Goal: Task Accomplishment & Management: Complete application form

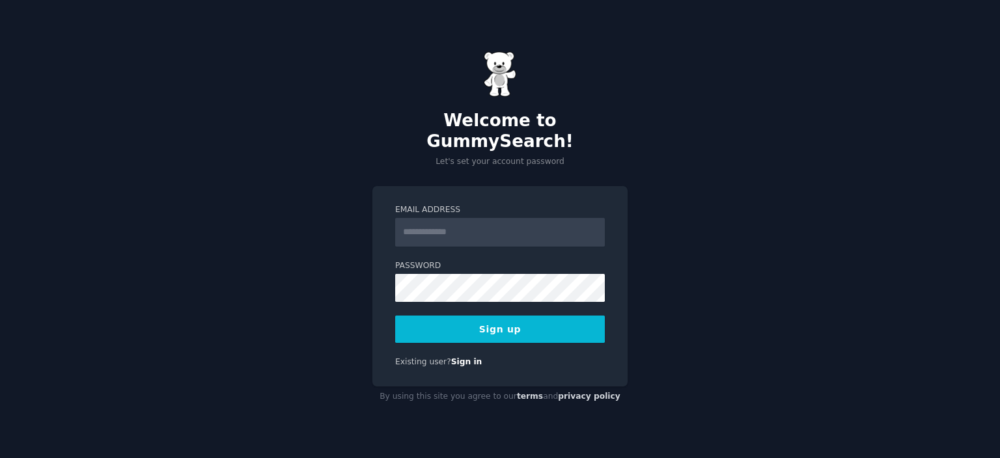
click at [335, 270] on div "Welcome to GummySearch! Let's set your account password Email Address Password …" at bounding box center [500, 229] width 1000 height 458
click at [428, 222] on input "Email Address" at bounding box center [500, 232] width 210 height 29
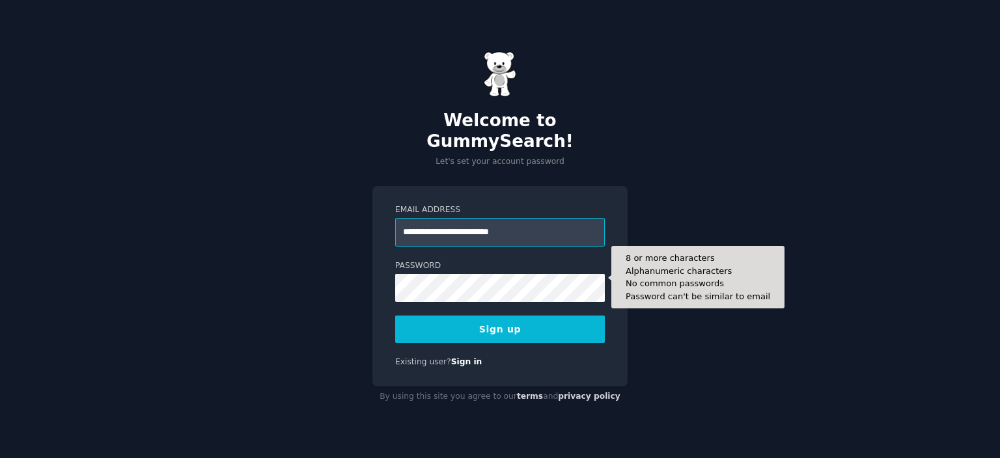
type input "**********"
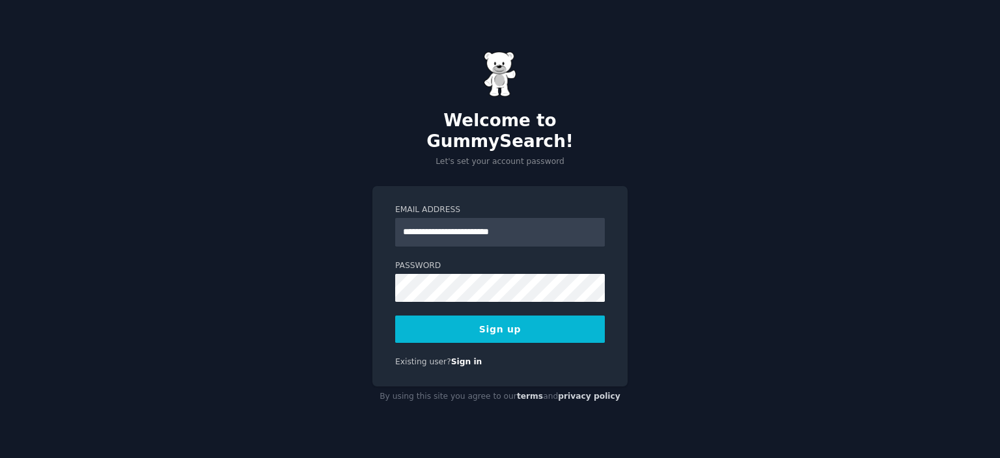
click at [461, 316] on button "Sign up" at bounding box center [500, 329] width 210 height 27
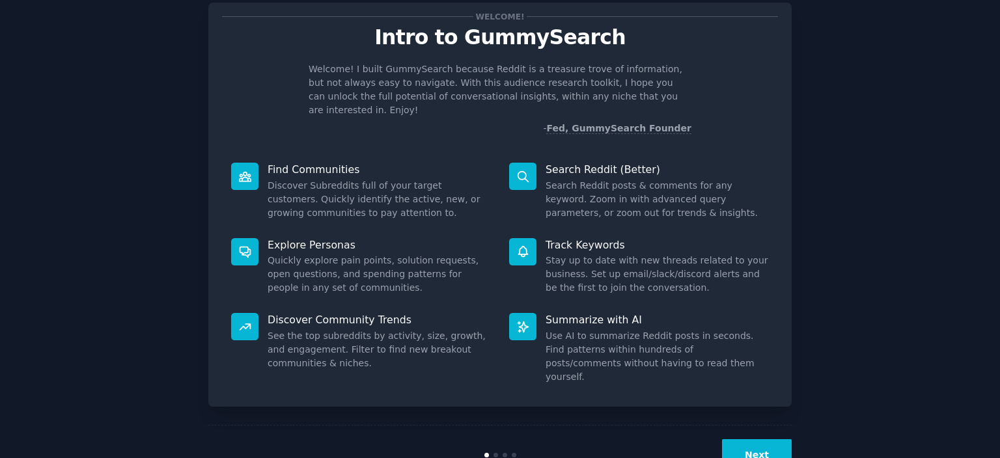
scroll to position [51, 0]
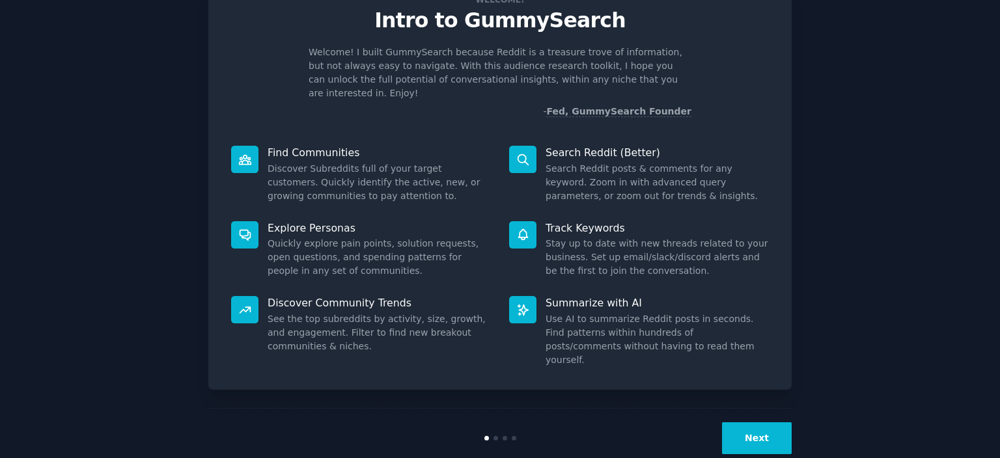
click at [777, 423] on button "Next" at bounding box center [757, 439] width 70 height 32
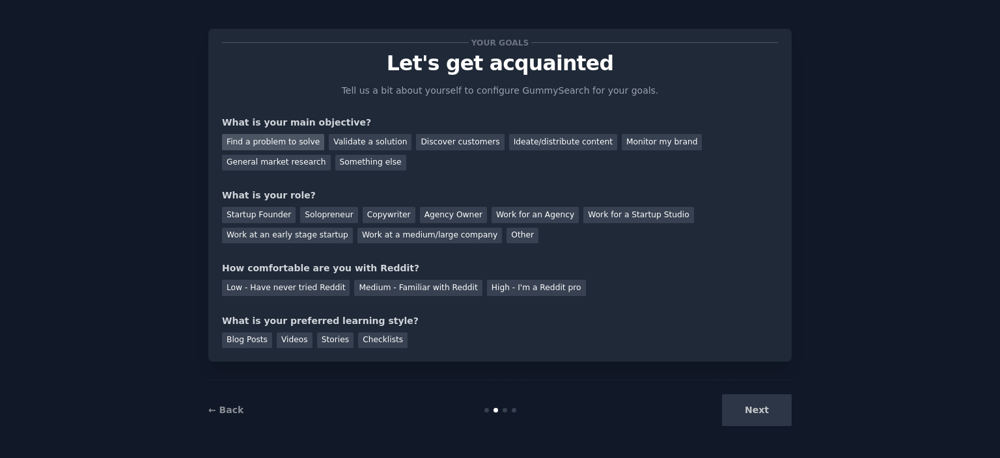
click at [263, 147] on div "Find a problem to solve" at bounding box center [273, 142] width 102 height 16
click at [334, 146] on div "Validate a solution" at bounding box center [370, 142] width 83 height 16
click at [287, 145] on div "Find a problem to solve" at bounding box center [273, 142] width 102 height 16
click at [277, 219] on div "Startup Founder" at bounding box center [259, 215] width 74 height 16
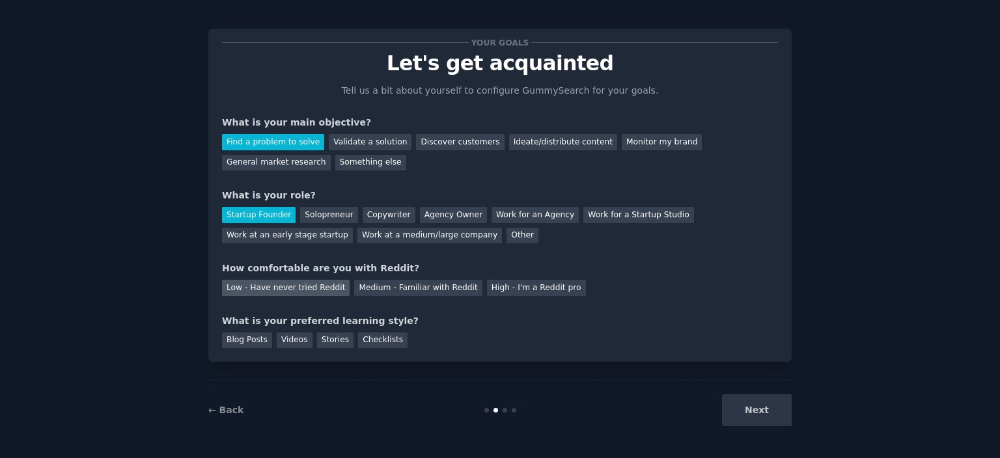
click at [283, 285] on div "Low - Have never tried Reddit" at bounding box center [286, 288] width 128 height 16
click at [248, 341] on div "Blog Posts" at bounding box center [247, 341] width 50 height 16
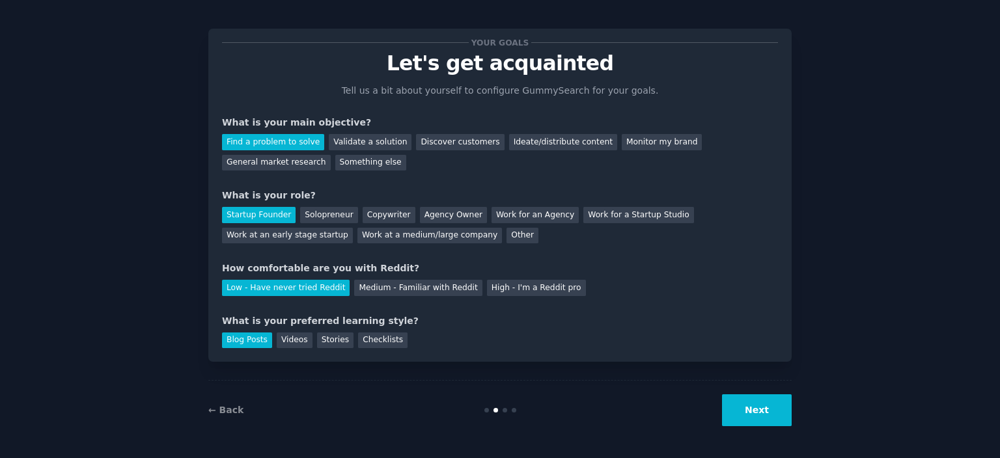
click at [757, 417] on button "Next" at bounding box center [757, 411] width 70 height 32
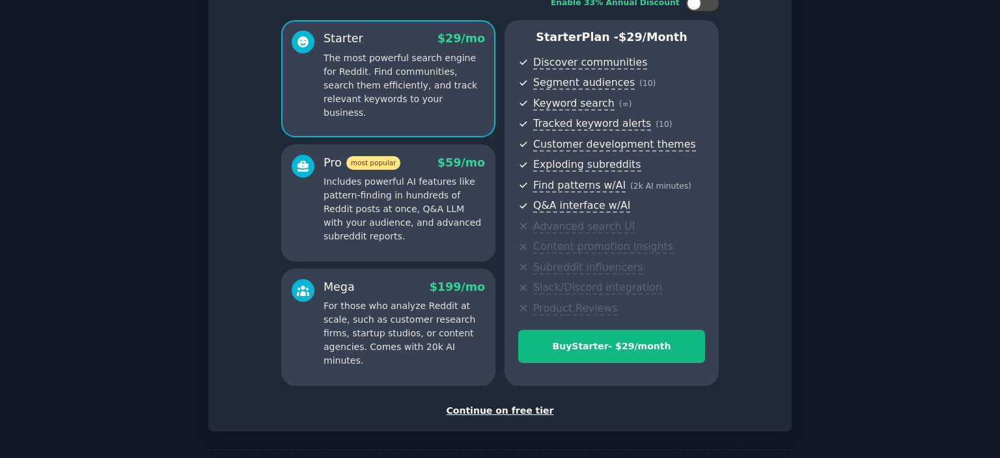
scroll to position [147, 0]
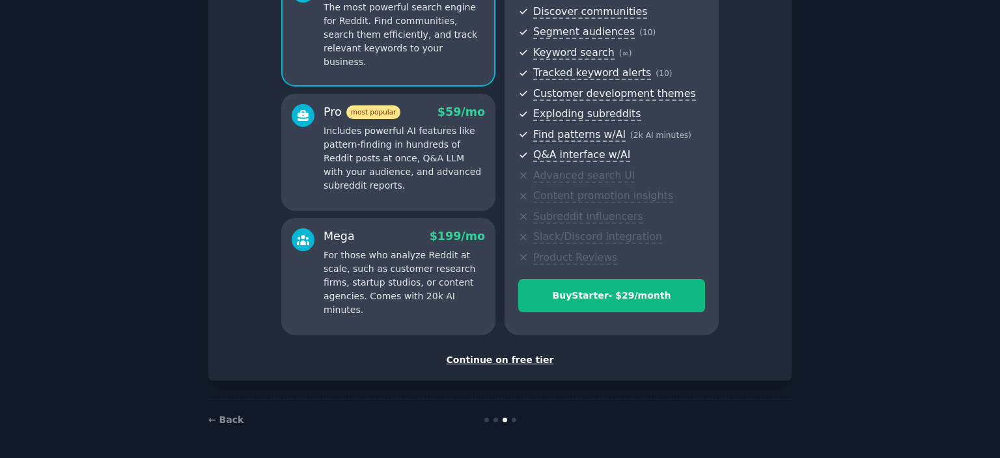
click at [528, 361] on div "Continue on free tier" at bounding box center [500, 361] width 556 height 14
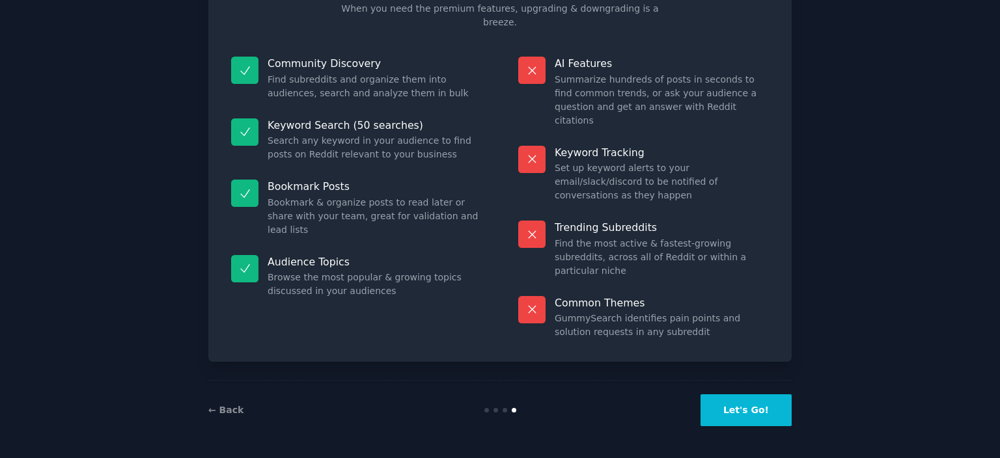
scroll to position [49, 0]
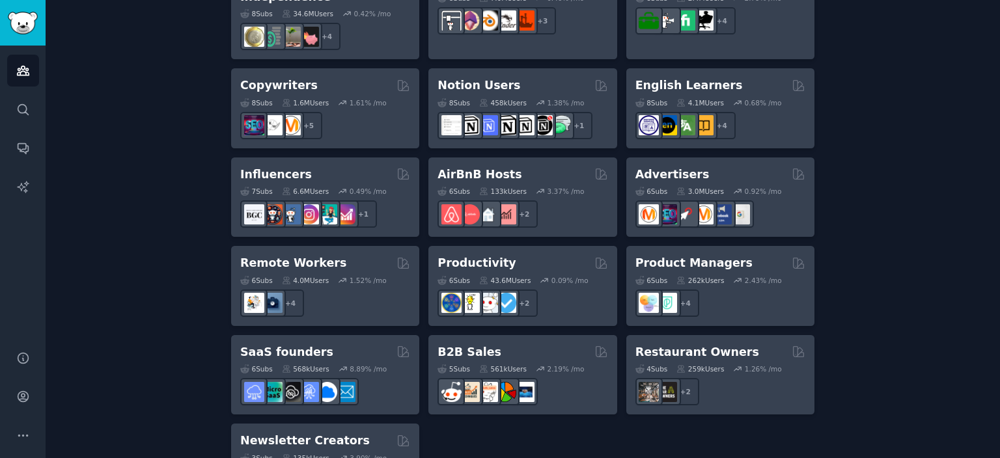
scroll to position [1043, 0]
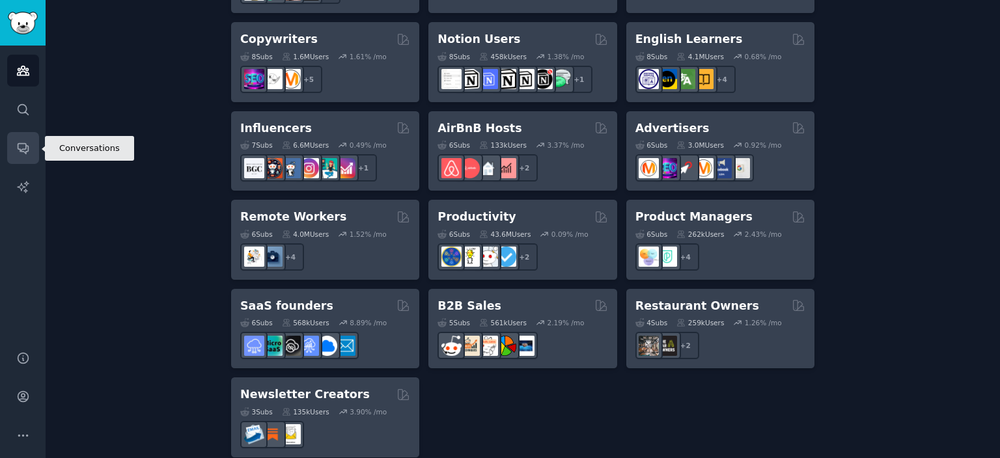
click at [20, 150] on icon "Sidebar" at bounding box center [23, 148] width 14 height 14
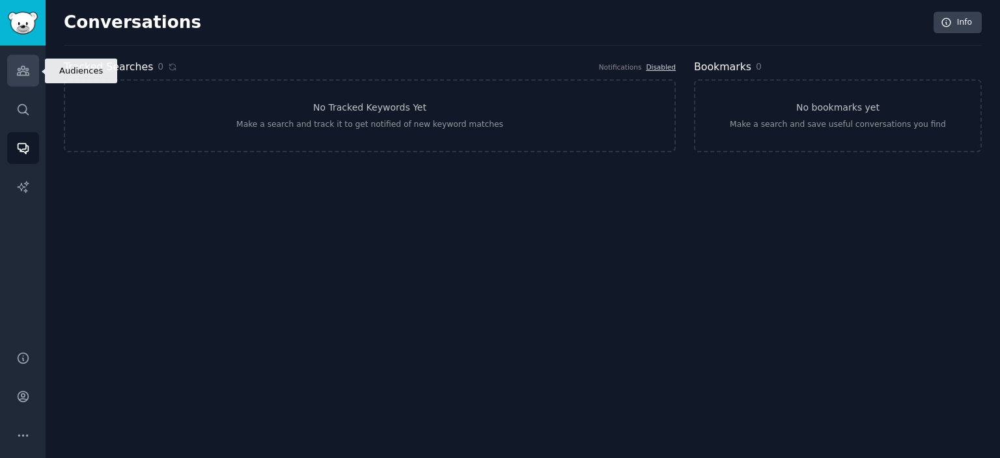
click at [20, 85] on link "Audiences" at bounding box center [23, 71] width 32 height 32
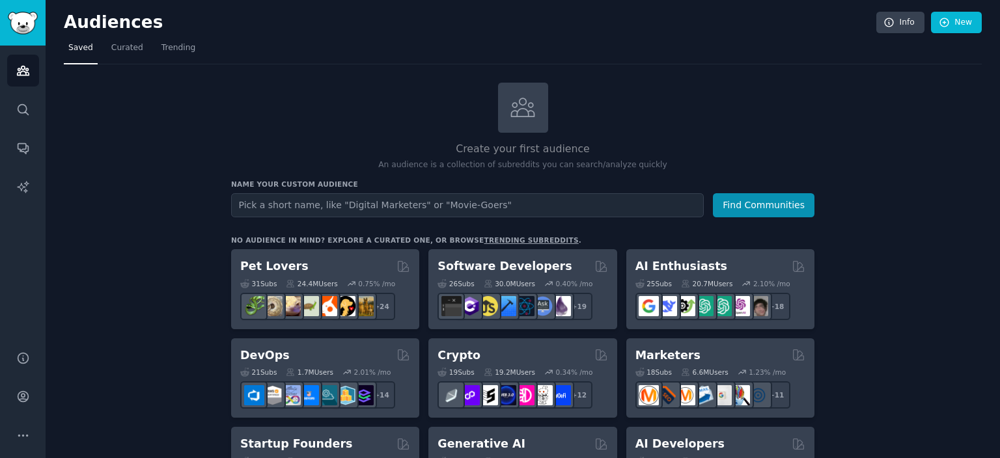
click at [509, 242] on link "trending subreddits" at bounding box center [531, 240] width 94 height 8
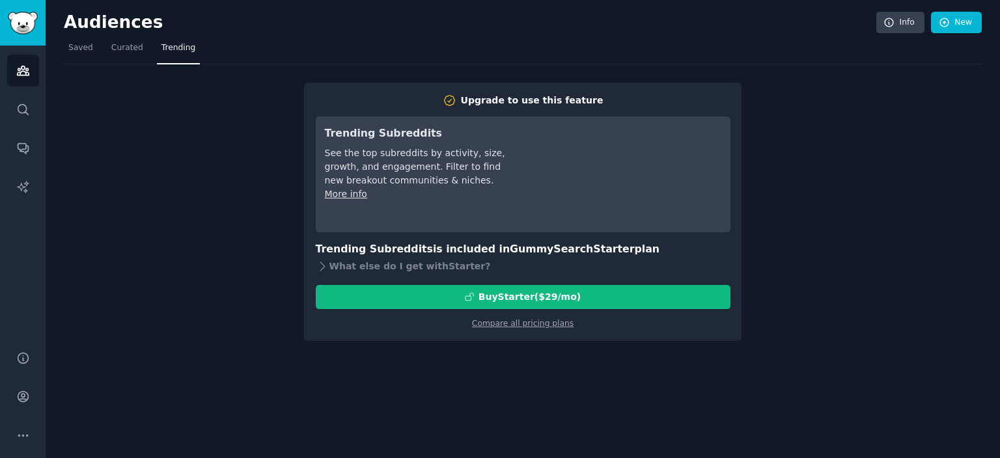
click at [234, 278] on div "Upgrade to use this feature Trending Subreddits See the top subreddits by activ…" at bounding box center [523, 202] width 918 height 277
click at [75, 51] on span "Saved" at bounding box center [80, 48] width 25 height 12
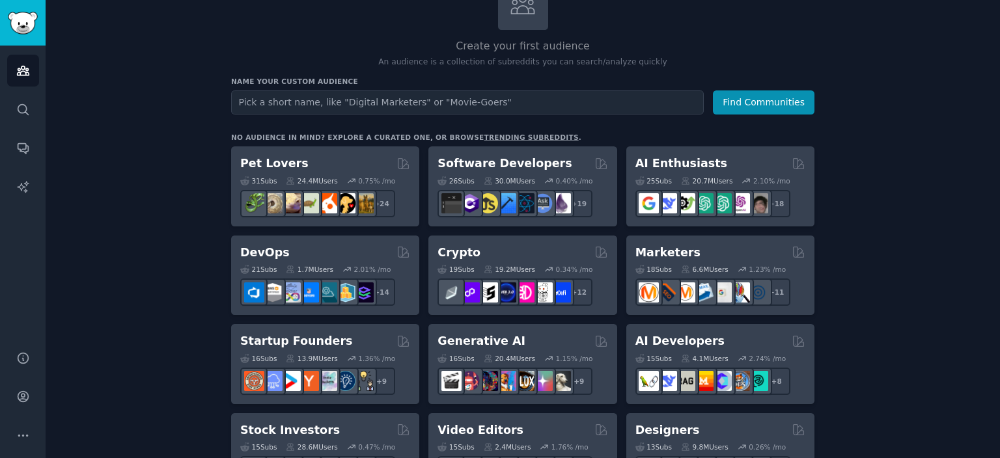
scroll to position [79, 0]
